Goal: Information Seeking & Learning: Check status

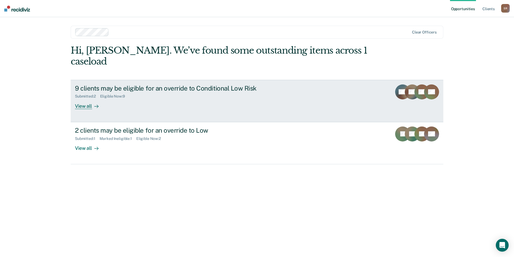
click at [93, 103] on div at bounding box center [95, 106] width 6 height 6
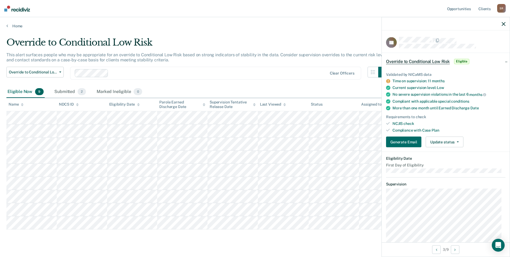
click at [504, 24] on icon "button" at bounding box center [504, 24] width 4 height 4
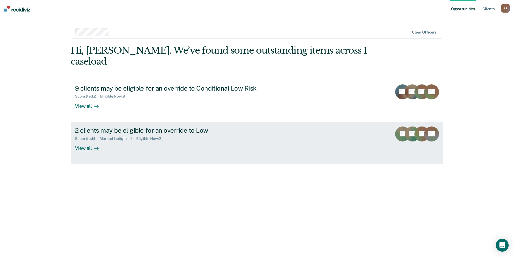
click at [131, 126] on div "2 clients may be eligible for an override to Low" at bounding box center [169, 130] width 188 height 8
